Goal: Information Seeking & Learning: Learn about a topic

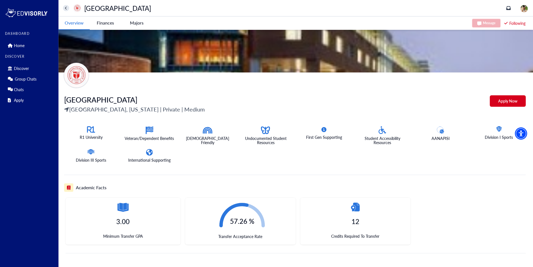
scroll to position [43, 0]
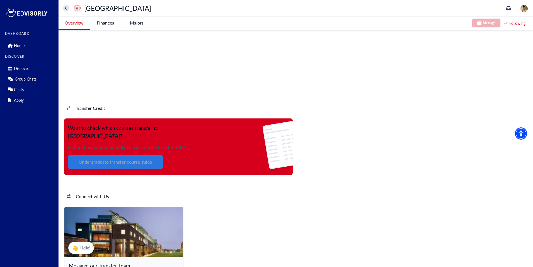
scroll to position [362, 0]
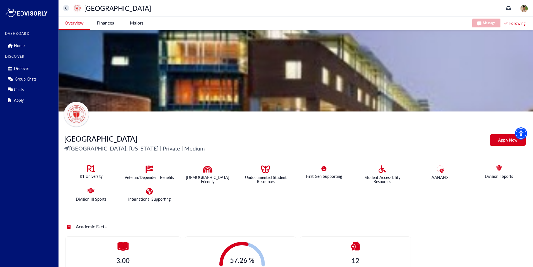
click at [110, 23] on Institute-tag "Finances" at bounding box center [105, 22] width 31 height 13
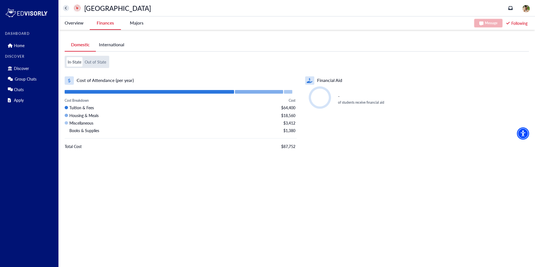
click at [139, 23] on -tag "Majors" at bounding box center [136, 22] width 31 height 13
